Goal: Go to known website: Go to known website

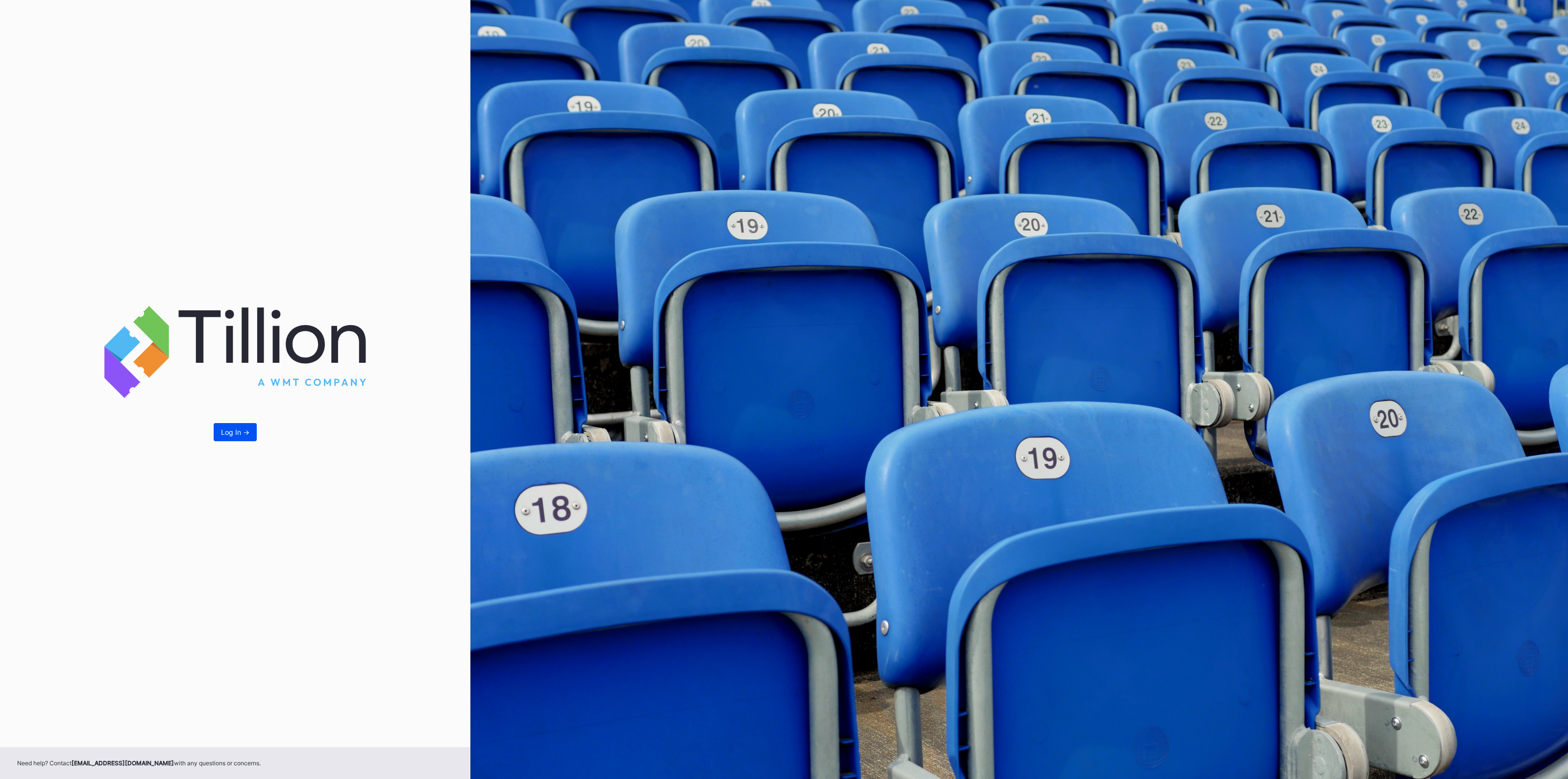
click at [226, 431] on div "Log In ->" at bounding box center [235, 432] width 28 height 8
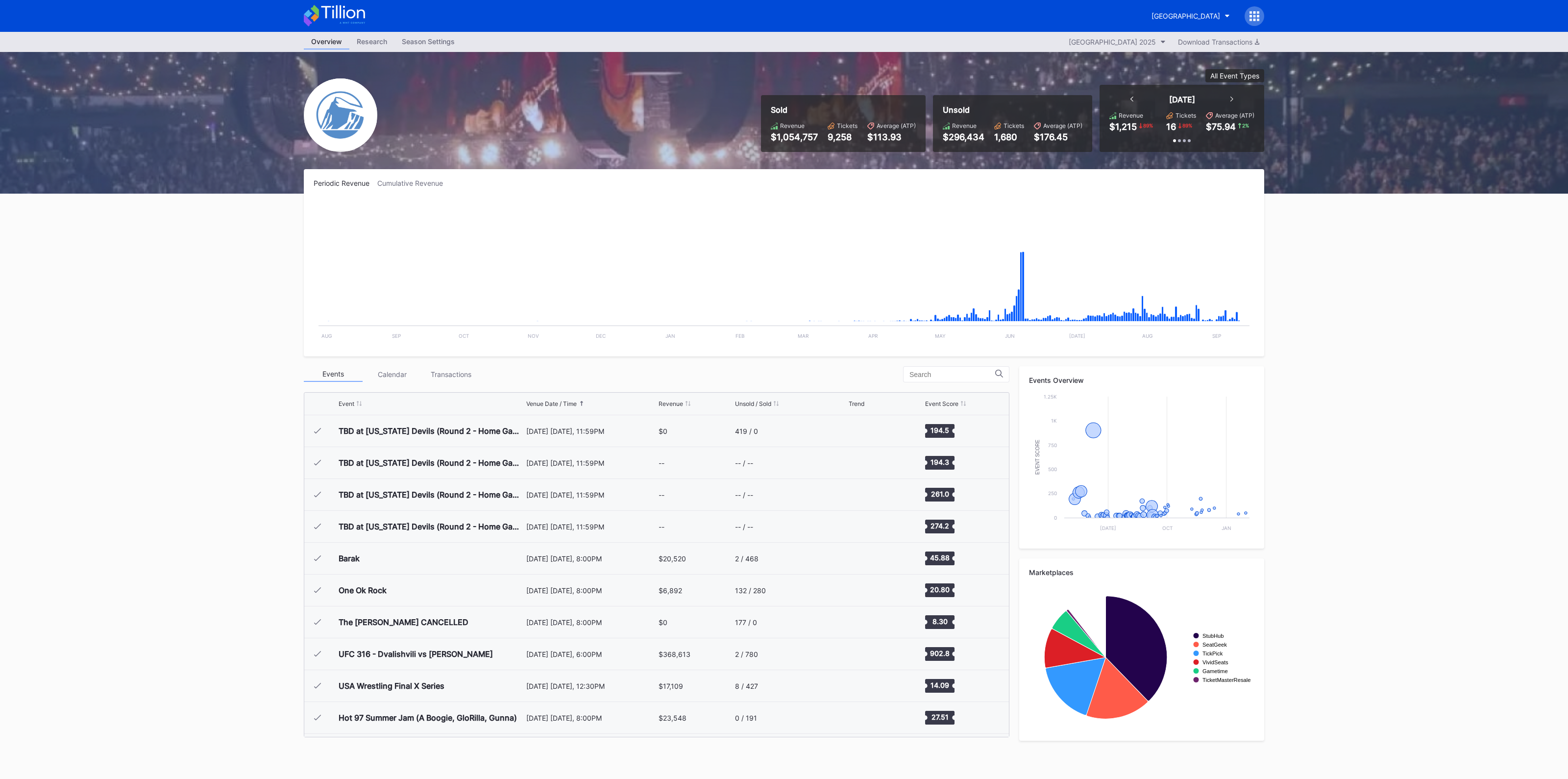
scroll to position [1307, 0]
